Goal: Find specific page/section: Find specific page/section

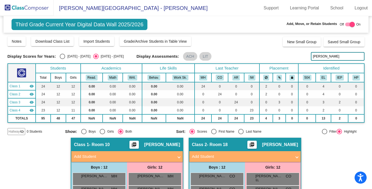
scroll to position [268, 0]
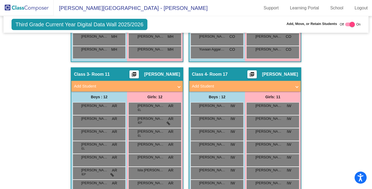
click at [33, 7] on img at bounding box center [27, 8] width 54 height 16
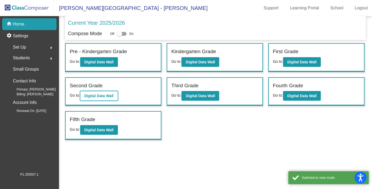
click at [109, 91] on button "Digital Data Wall" at bounding box center [99, 96] width 38 height 10
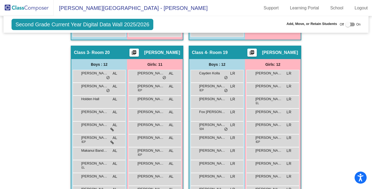
scroll to position [277, 0]
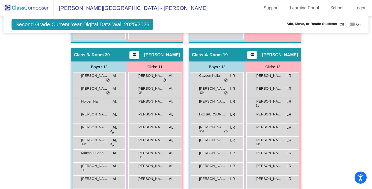
click at [35, 10] on img at bounding box center [27, 8] width 54 height 16
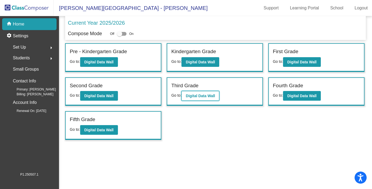
click at [190, 93] on button "Digital Data Wall" at bounding box center [201, 96] width 38 height 10
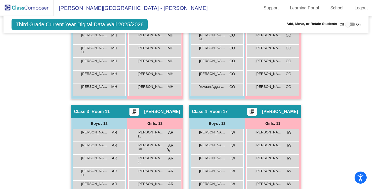
scroll to position [233, 0]
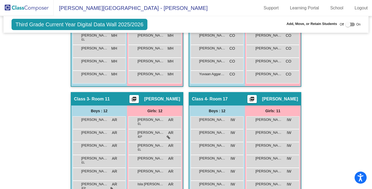
click at [29, 6] on img at bounding box center [27, 8] width 54 height 16
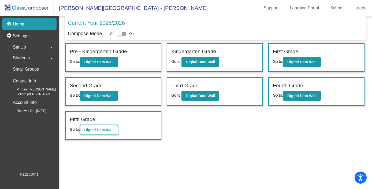
click at [98, 132] on button "Digital Data Wall" at bounding box center [99, 130] width 38 height 10
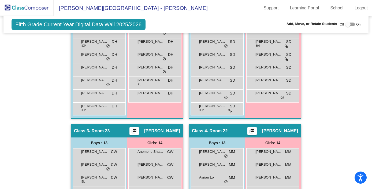
scroll to position [239, 0]
